Goal: Find specific page/section: Find specific page/section

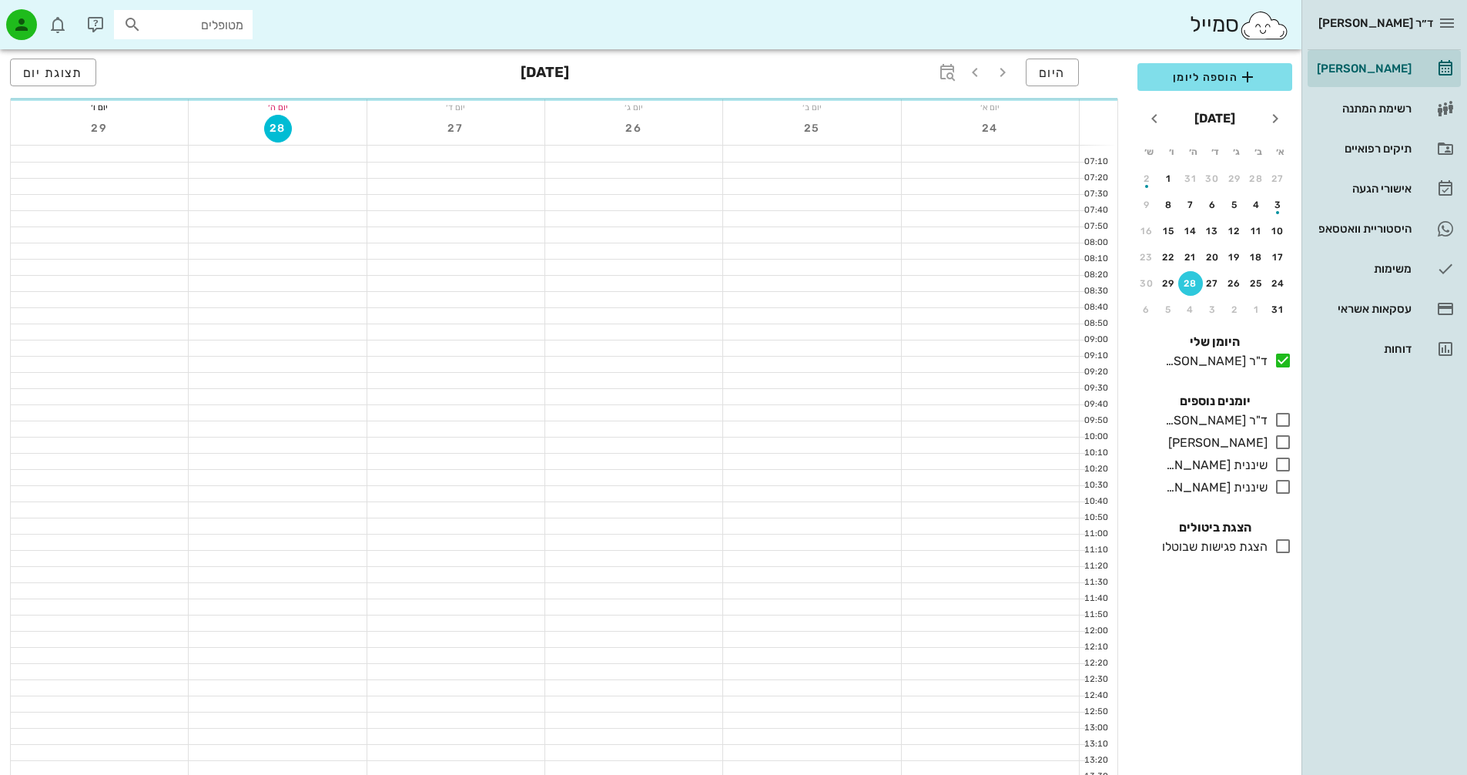
scroll to position [308, 0]
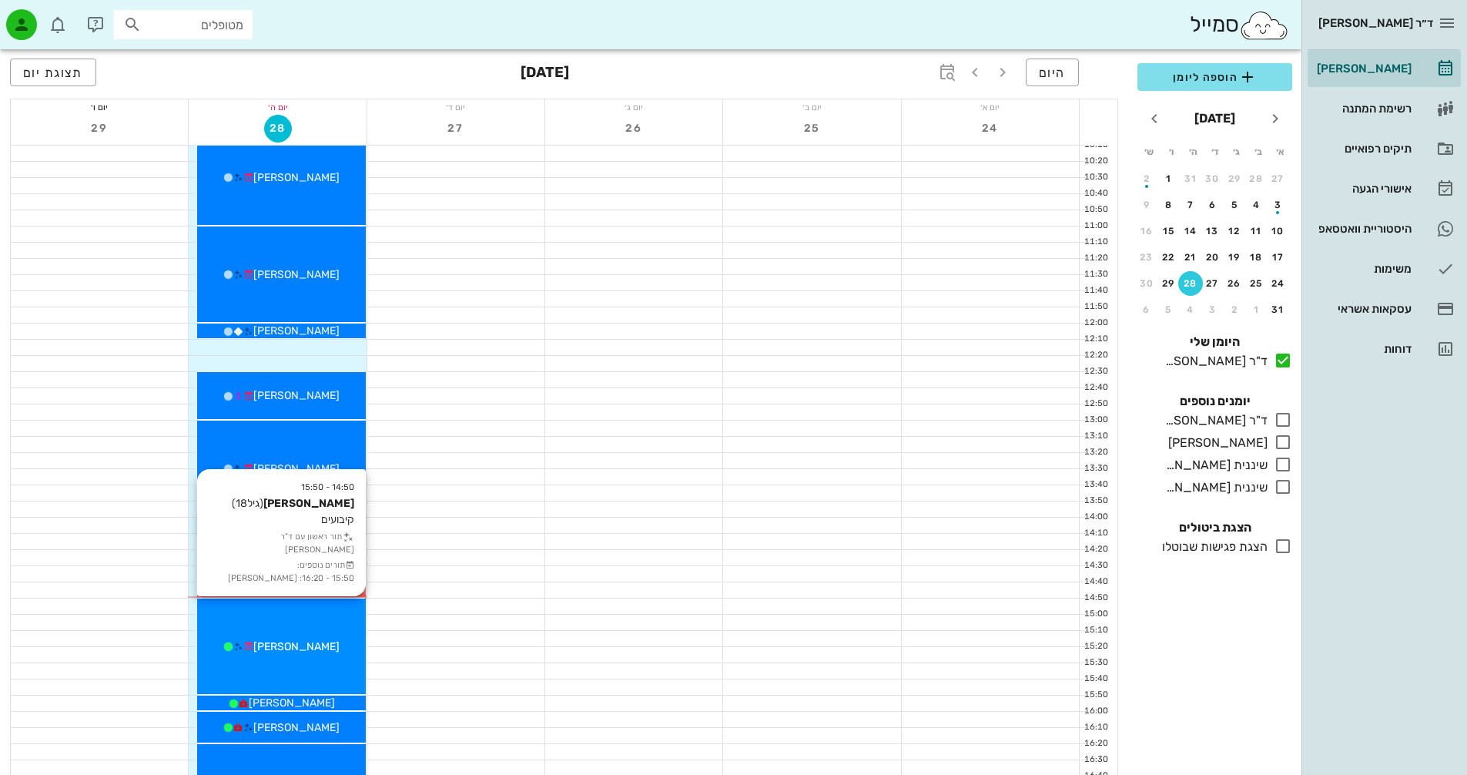
click at [278, 660] on div "14:50 - 15:50 [PERSON_NAME] (גיל 18 ) קיבועים תור ראשון עם ד"ר [PERSON_NAME] תו…" at bounding box center [281, 645] width 168 height 95
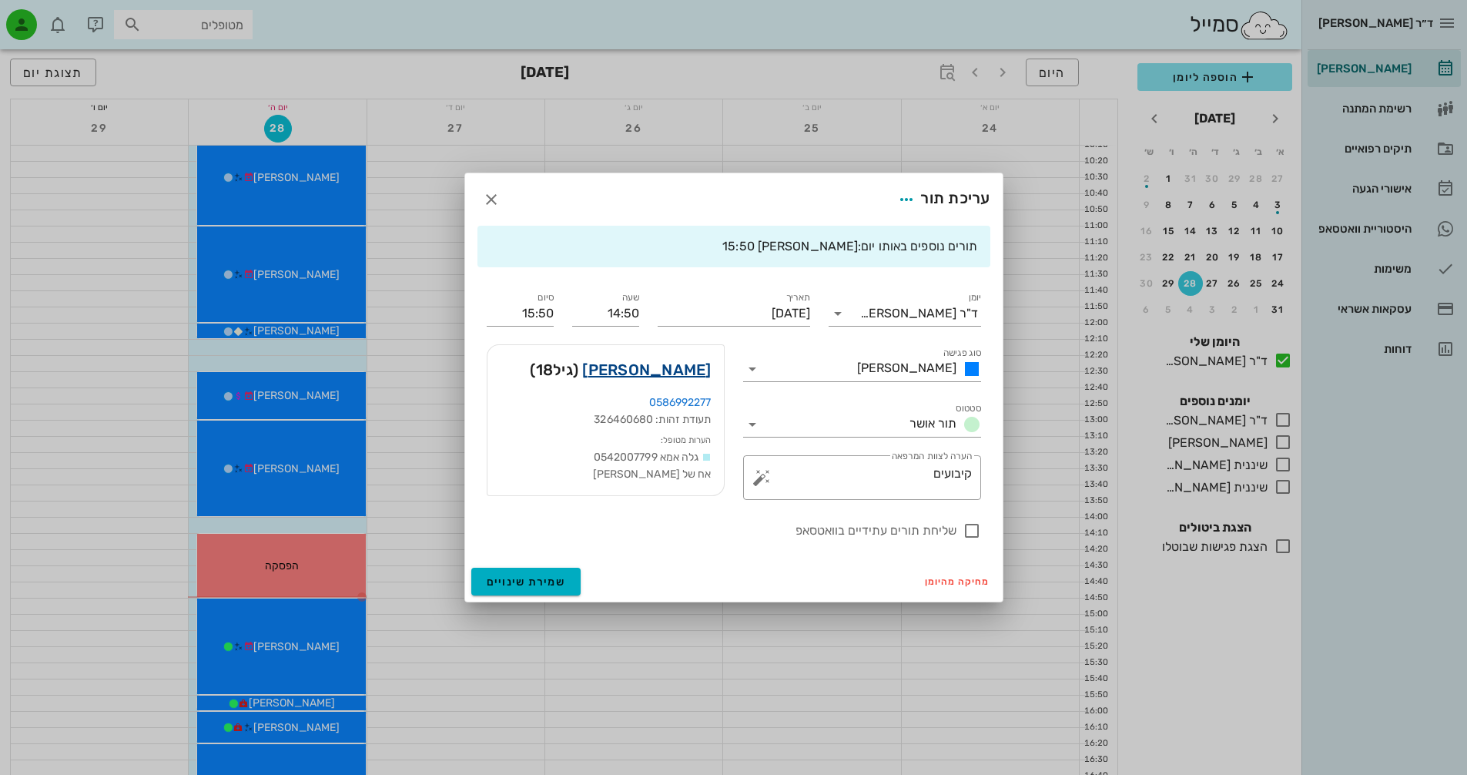
click at [654, 370] on link "[PERSON_NAME]" at bounding box center [646, 369] width 129 height 25
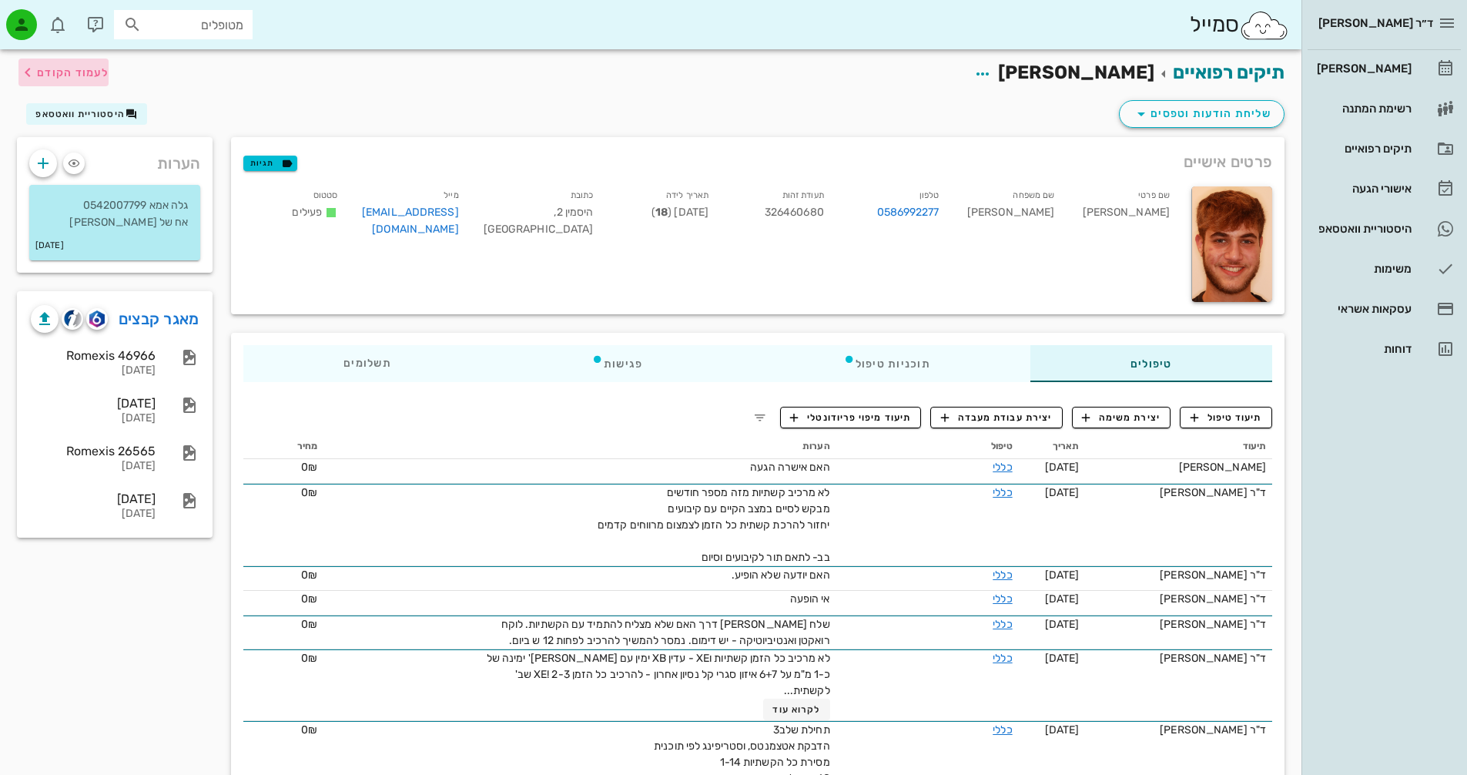
click at [56, 71] on span "לעמוד הקודם" at bounding box center [73, 72] width 72 height 13
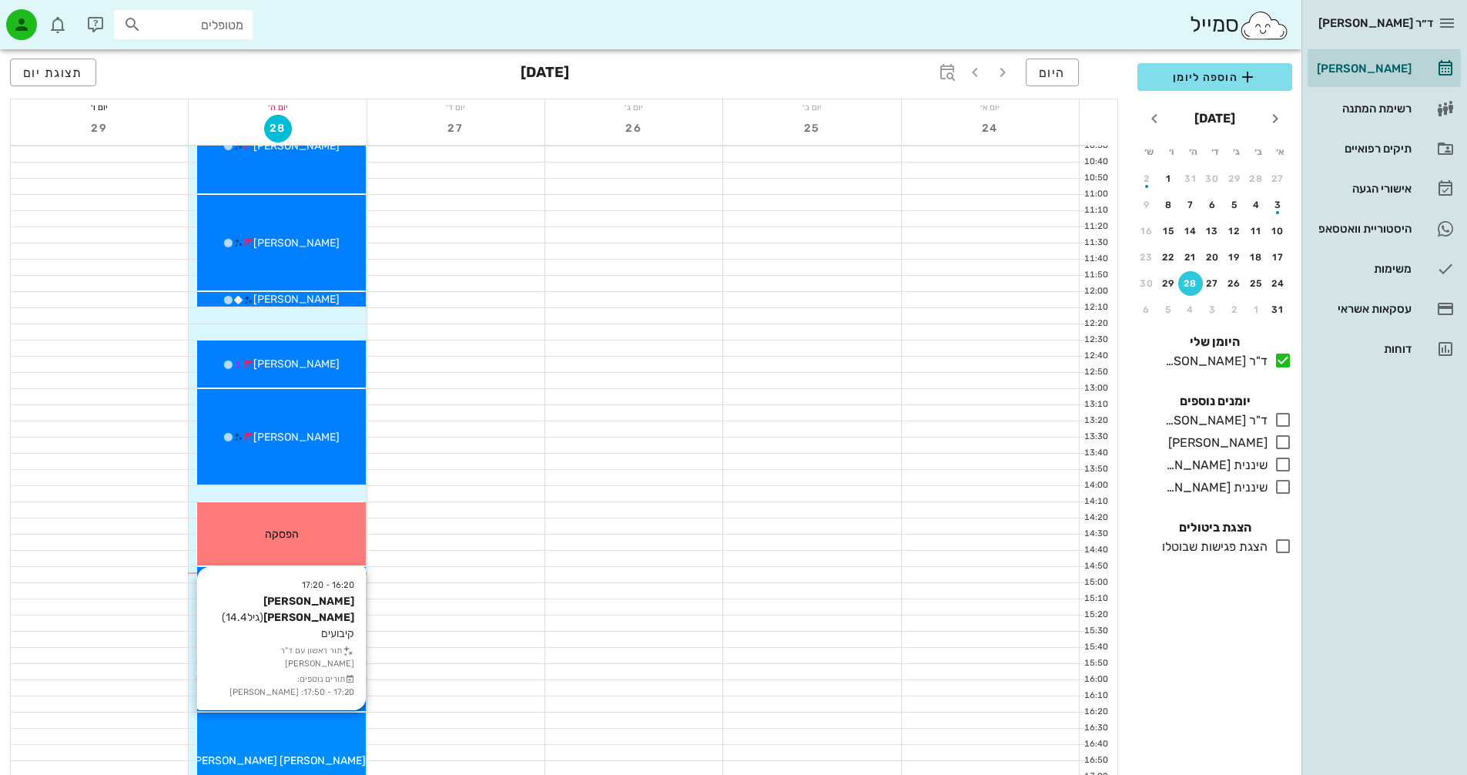
scroll to position [539, 0]
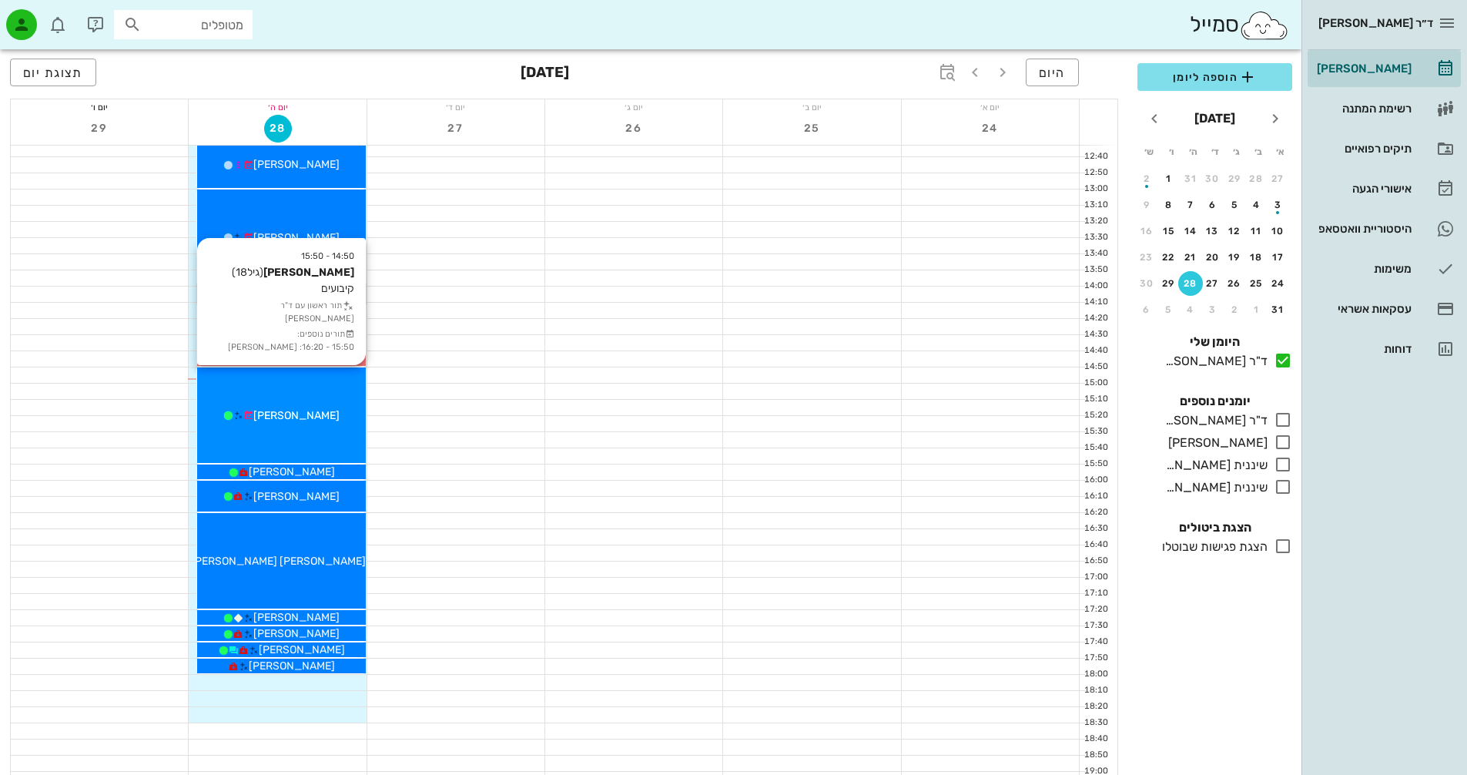
click at [333, 406] on div "14:50 - 15:50 [PERSON_NAME] (גיל 18 ) קיבועים תור ראשון עם ד"ר [PERSON_NAME] תו…" at bounding box center [281, 414] width 168 height 95
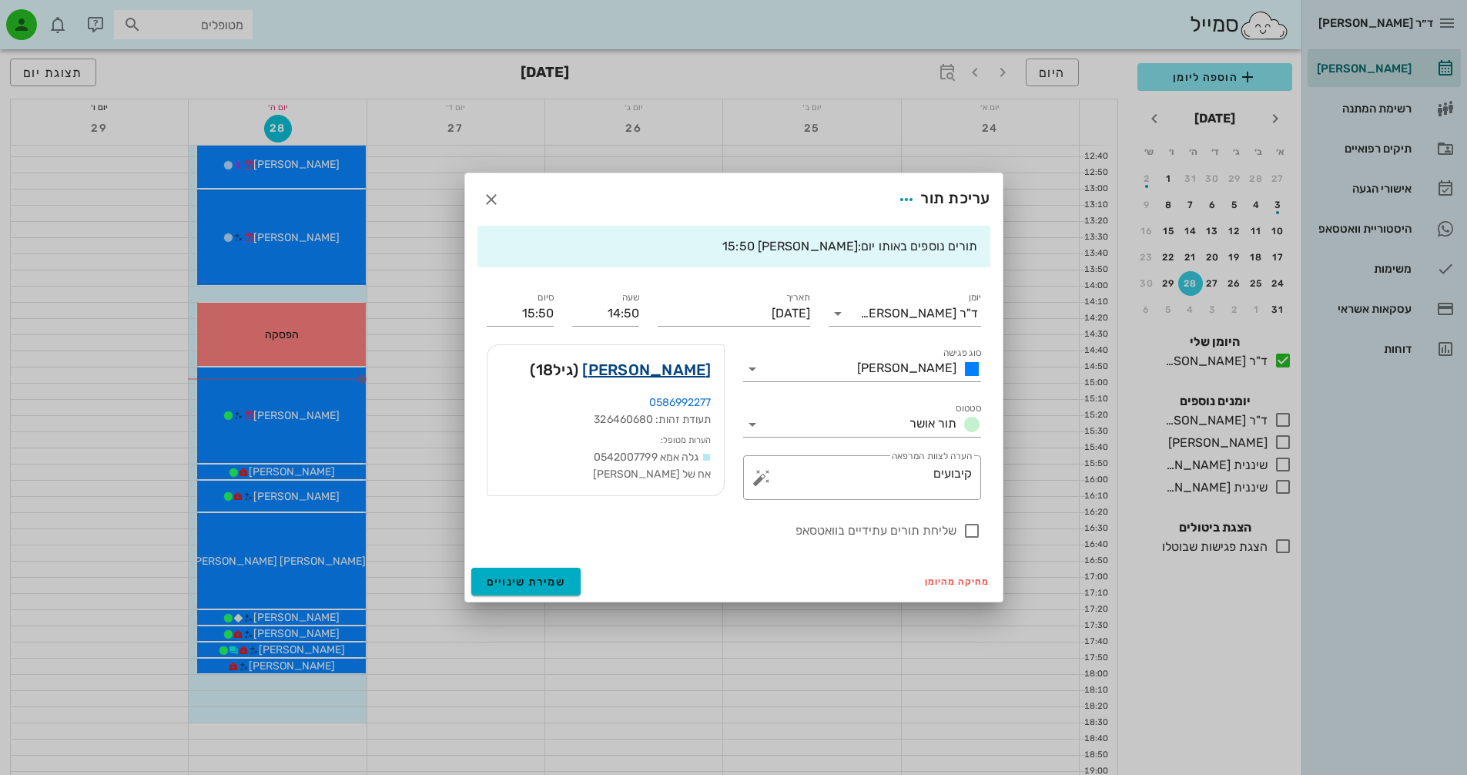
click at [688, 371] on link "[PERSON_NAME]" at bounding box center [646, 369] width 129 height 25
